Goal: Check status: Check status

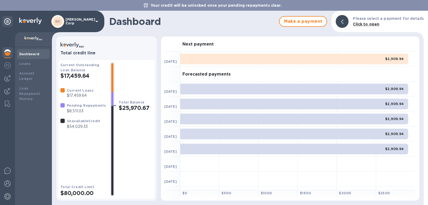
click at [42, 55] on div "Dashboard" at bounding box center [33, 53] width 28 height 5
click at [33, 88] on b "Loan Repayment History" at bounding box center [29, 93] width 21 height 15
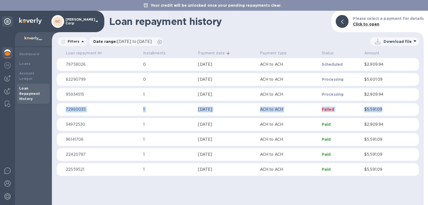
copy tr "72960035 1 [DATE] ACH to ACH Failed $5,591.09"
drag, startPoint x: 61, startPoint y: 110, endPoint x: 386, endPoint y: 109, distance: 325.2
click at [386, 109] on tr "72960035 1 [DATE] ACH to ACH Failed $5,591.09" at bounding box center [238, 109] width 362 height 13
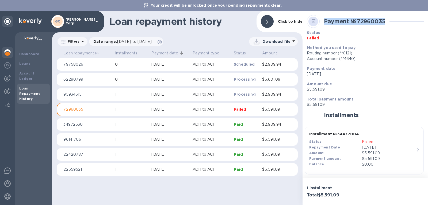
copy b "Payment № 72960035"
drag, startPoint x: 387, startPoint y: 16, endPoint x: 323, endPoint y: 20, distance: 63.5
click at [323, 20] on div "Payment № 72960035" at bounding box center [355, 21] width 66 height 11
